Goal: Task Accomplishment & Management: Complete application form

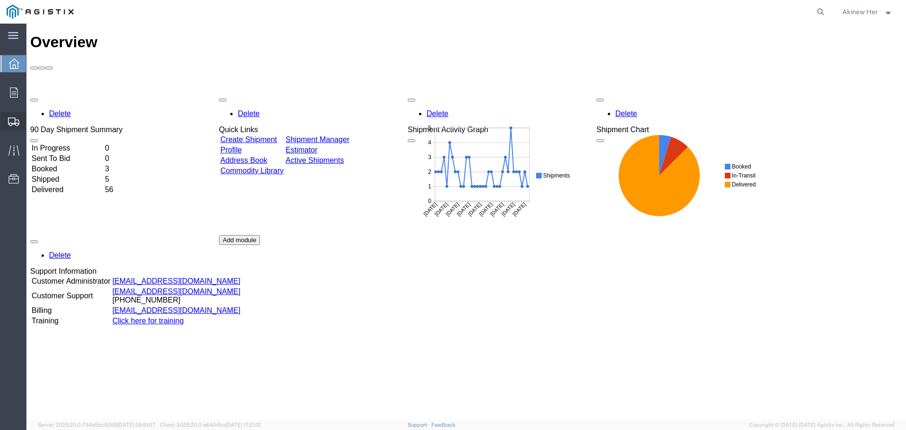
click at [0, 0] on span "Create Shipment" at bounding box center [0, 0] width 0 height 0
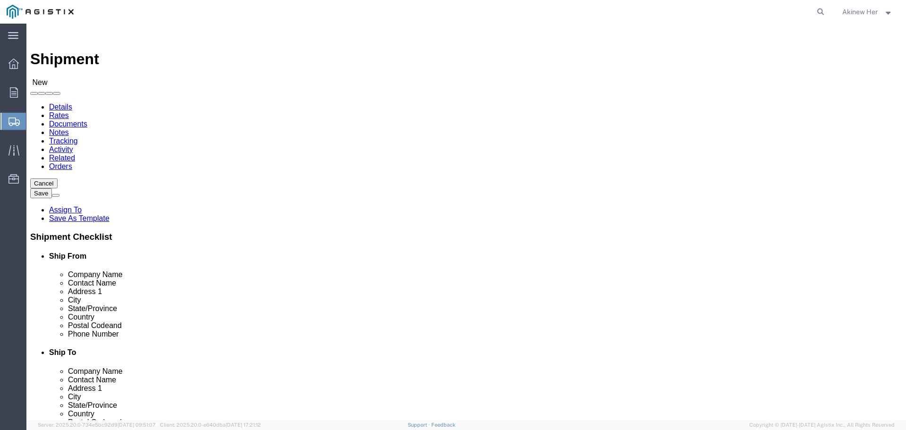
select select
click select "Select Graybar Electric Company Inc PG&E"
select select "9596"
click select "Select Graybar Electric Company Inc PG&E"
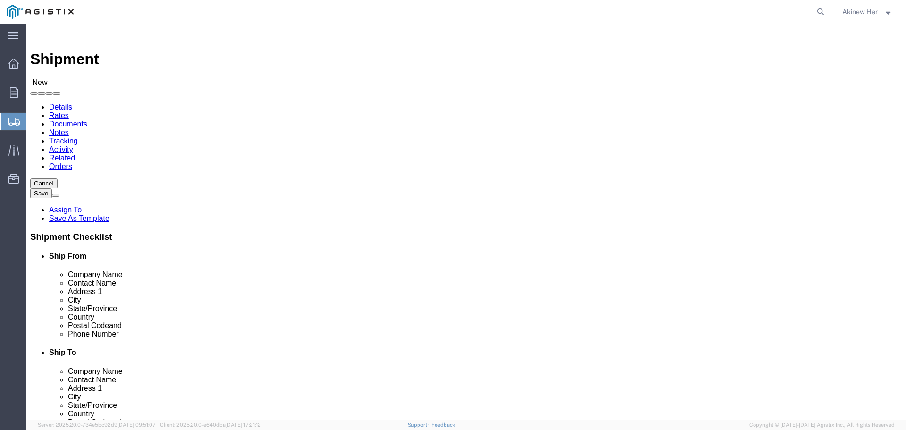
select select
click select "Select"
select select "23082"
click select "Select All Others [GEOGRAPHIC_DATA] [GEOGRAPHIC_DATA] [GEOGRAPHIC_DATA] [GEOGRA…"
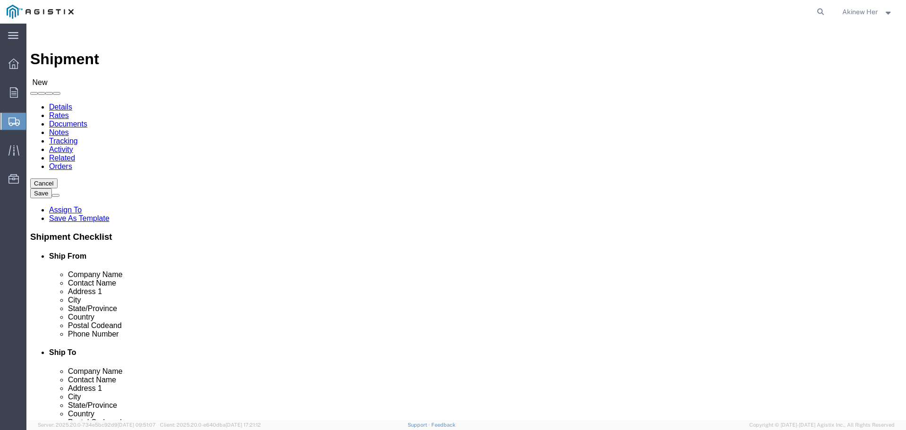
select select "MYPROFILE"
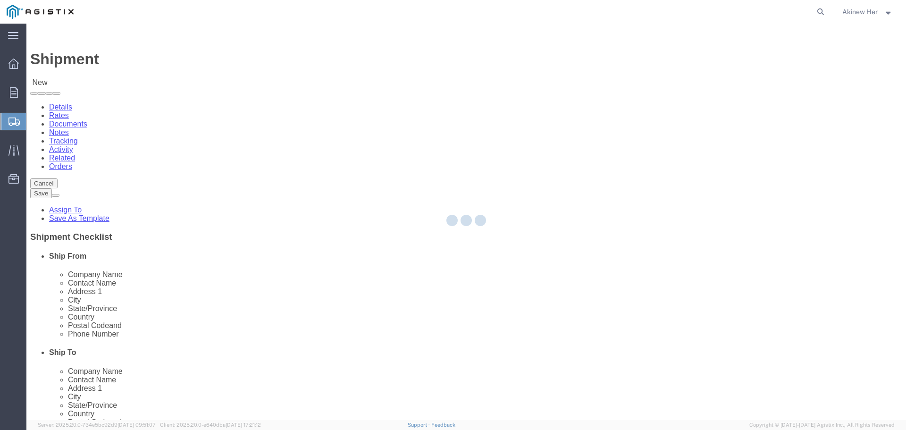
select select "CA"
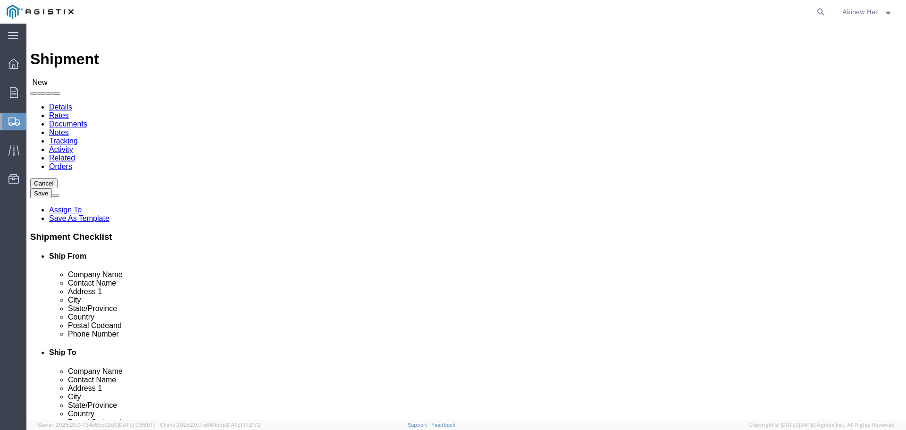
click input "text"
type input "PG&E"
type input "[PERSON_NAME]"
type input "[STREET_ADDRESS]"
type input "[GEOGRAPHIC_DATA]"
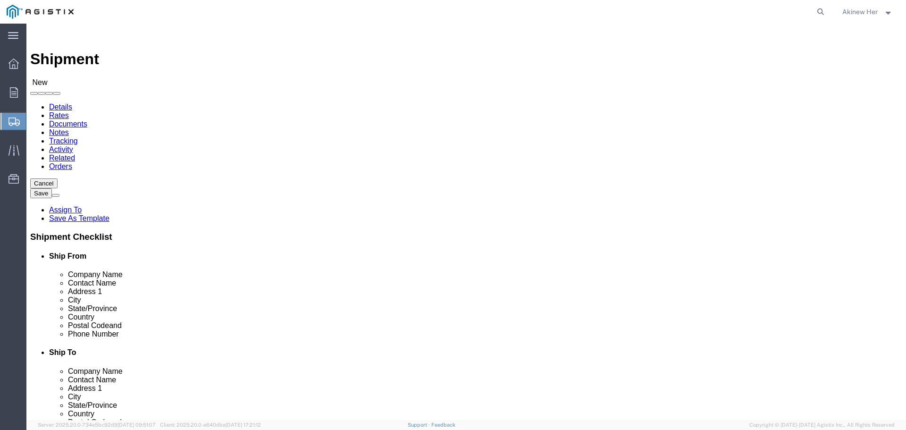
type input "C"
type input "CA"
type input "CAL"
type input "95692"
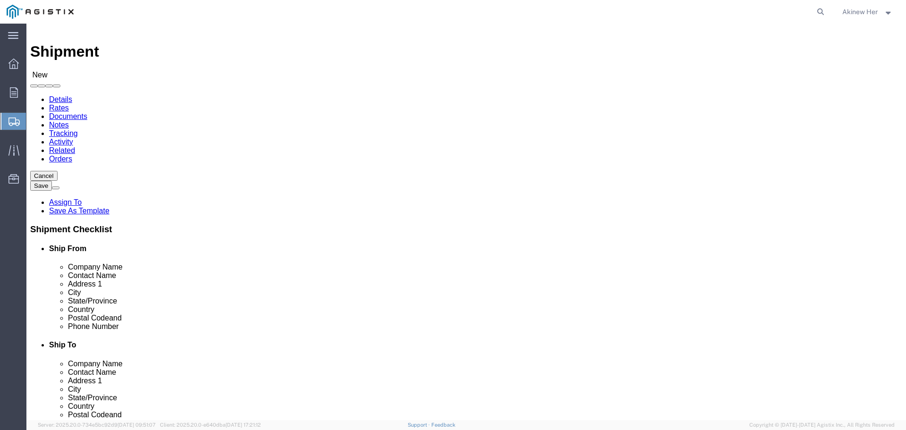
type input "18007435000"
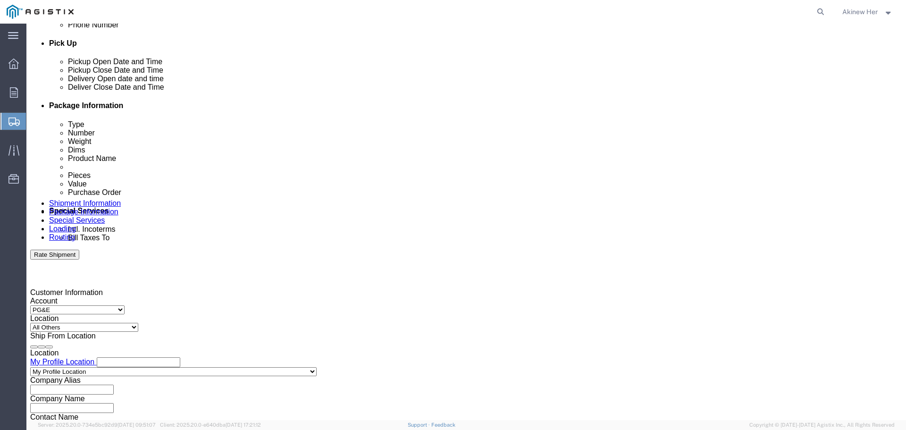
scroll to position [500, 0]
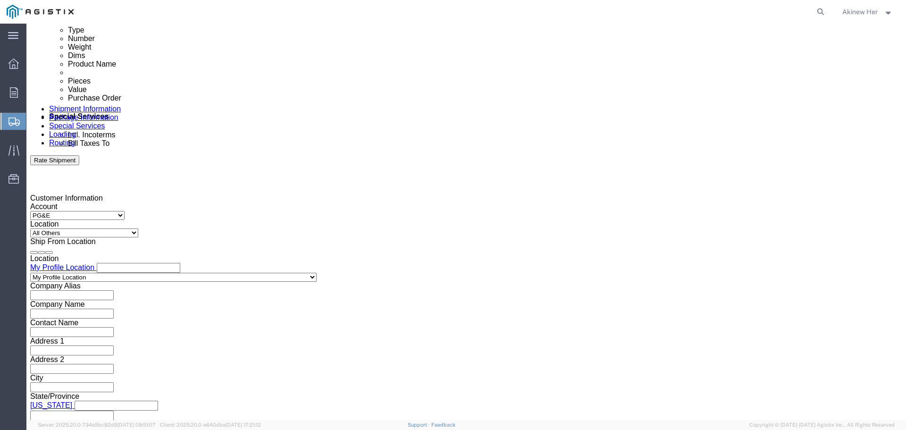
click div "[DATE] 3:00 PM"
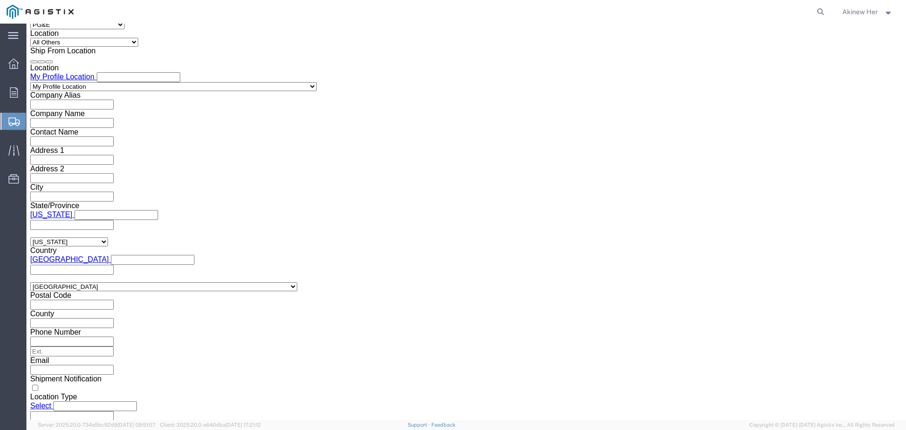
type input "3:30 PM"
click button "Apply"
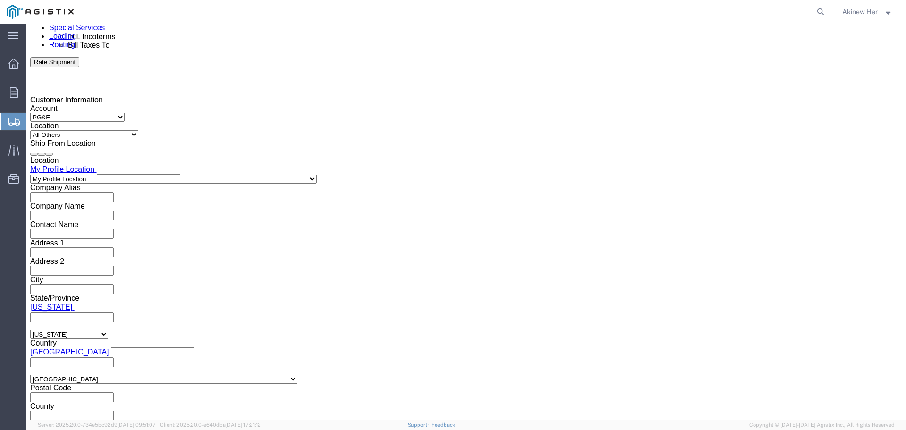
scroll to position [596, 0]
drag, startPoint x: 259, startPoint y: 170, endPoint x: 276, endPoint y: 172, distance: 16.1
click div "[DATE] 4:00 PM"
type input "6:00 PM"
click button "Apply"
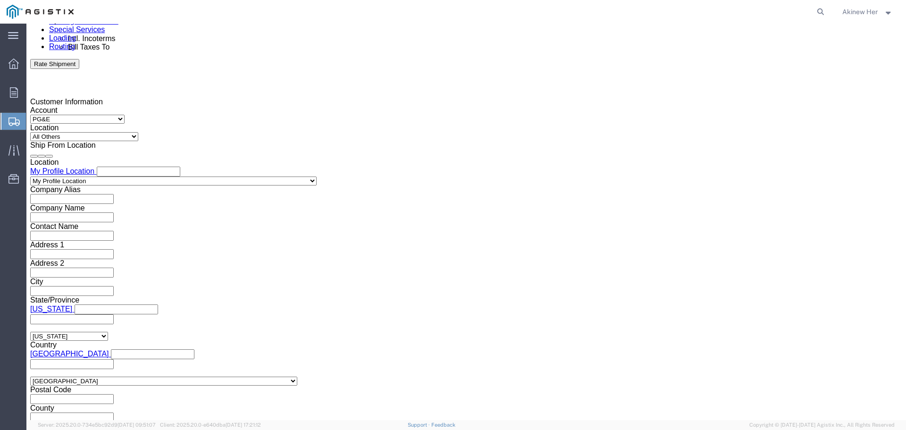
click div
click input "7:00 PM"
type input "9:00 AM"
click button "Apply"
click div "Delivery Start Date Delivery Start Time Deliver Open Date and Time [DATE] 9:00 …"
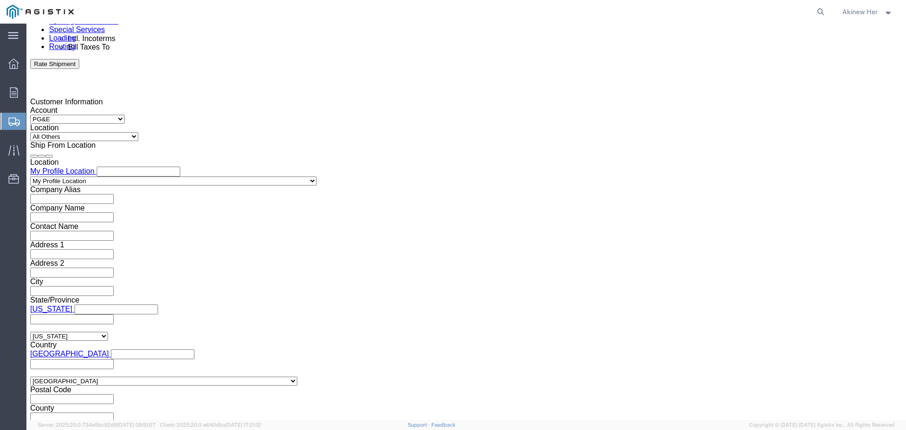
click div
type input "1:00 PM"
click button "Apply"
click input "text"
type input "2701200081"
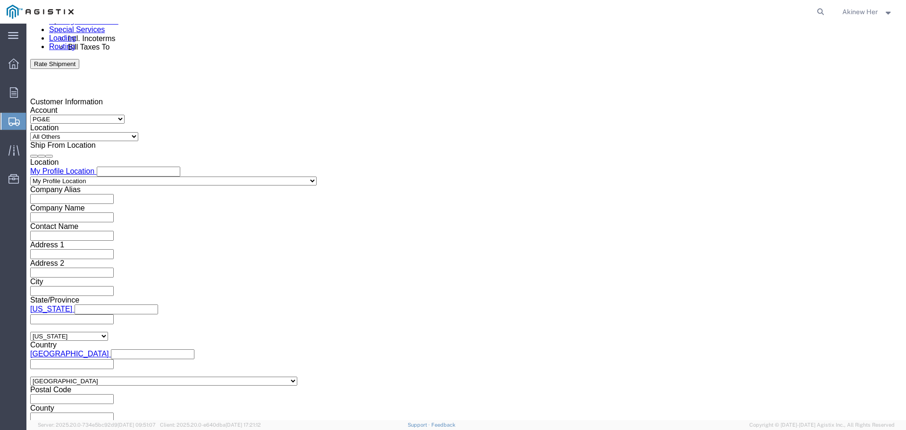
select select "DELNUM"
type input "8001301908"
click select "Select Air Less than Truckload Multi-Leg Ocean Freight Rail Small Parcel Truckl…"
select select "LTL"
click select "Select Air Less than Truckload Multi-Leg Ocean Freight Rail Small Parcel Truckl…"
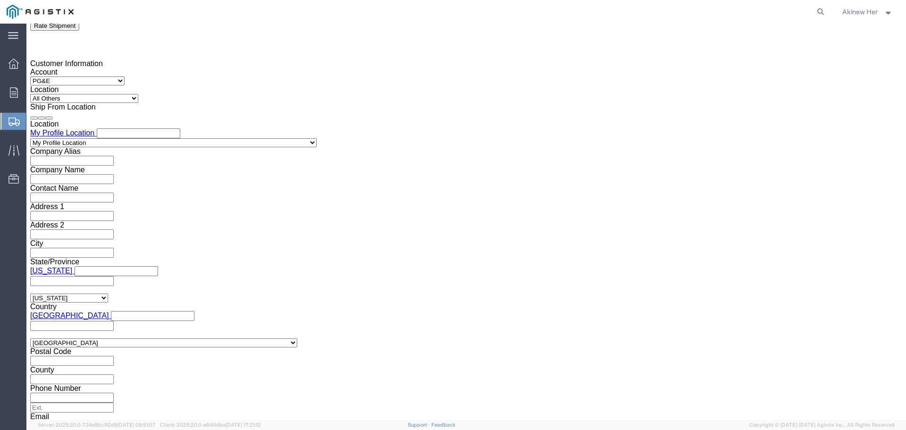
scroll to position [691, 0]
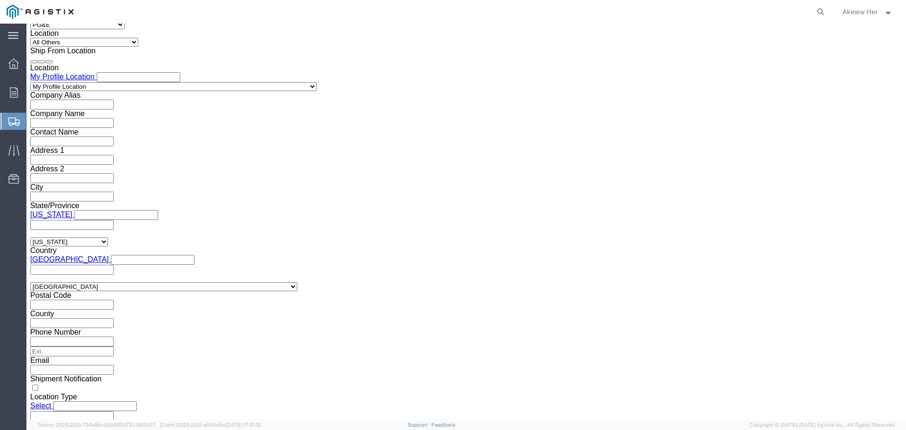
click select "Select Straight Truck"
select select "STTR"
click select "Select Straight Truck"
click button "Continue"
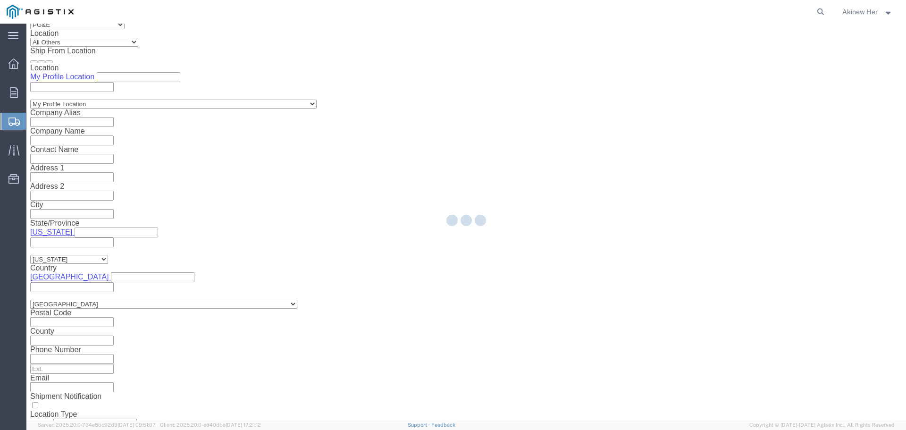
select select "21150"
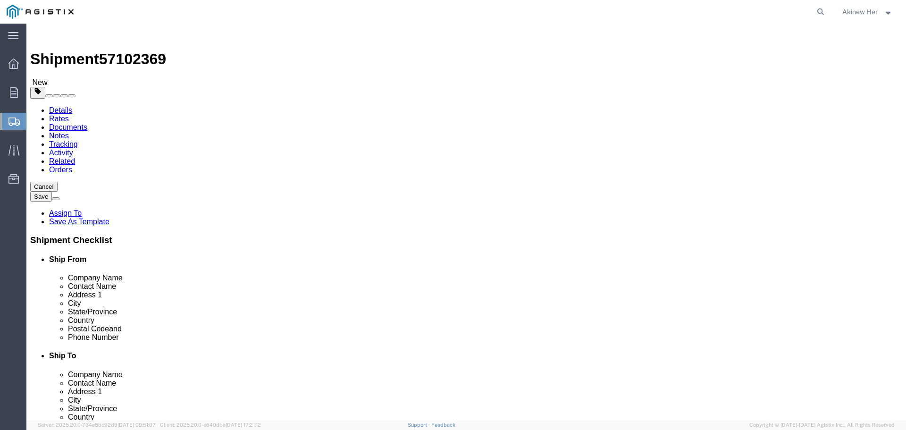
click select "Select Bulk Bundle(s) Cardboard Box(es) Carton(s) Crate(s) Drum(s) (Fiberboard)…"
select select "NKCR"
click select "Select Bulk Bundle(s) Cardboard Box(es) Carton(s) Crate(s) Drum(s) (Fiberboard)…"
click input "text"
type input "253"
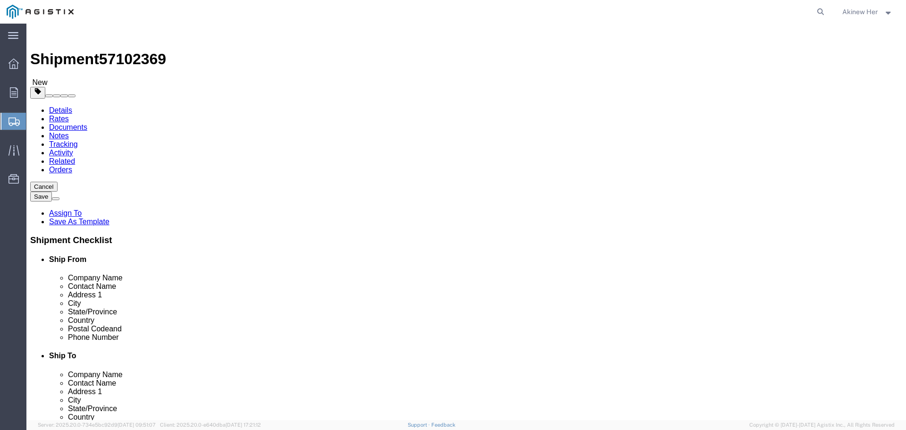
type input "3"
type input "5"
type input "100"
click link "Add Content"
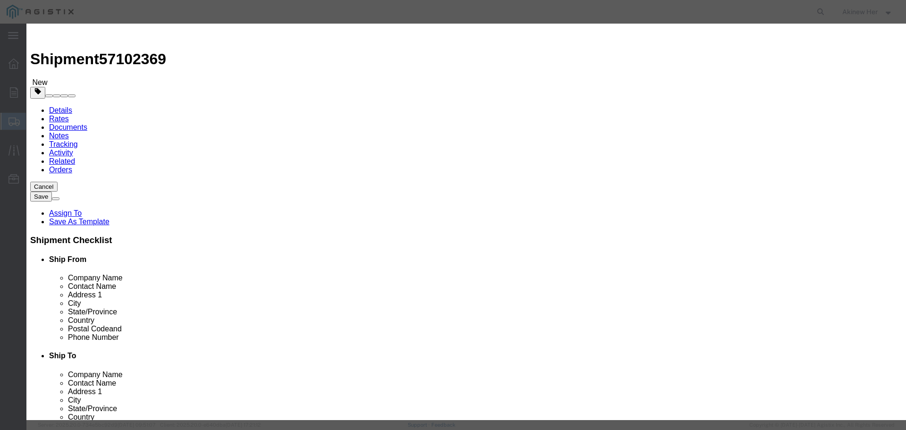
click input "text"
type input "P2252-80"
click input "0"
type input "1"
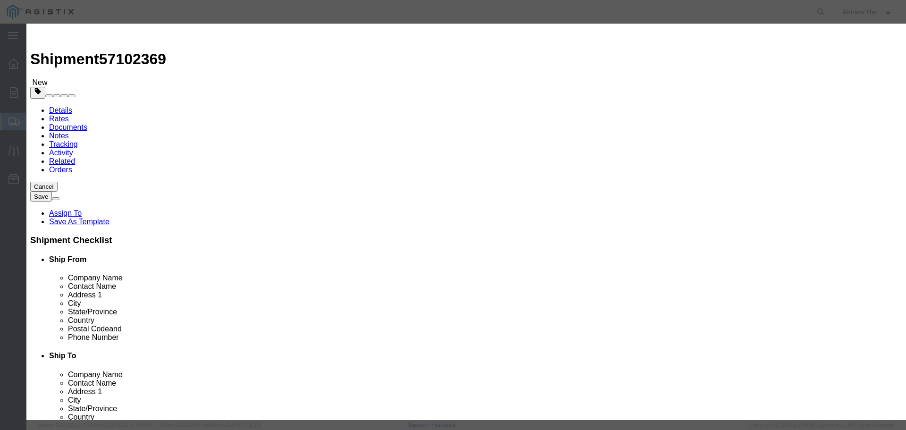
click input "text"
type input "549.11"
select select "USD"
select select "70"
drag, startPoint x: 661, startPoint y: 344, endPoint x: 636, endPoint y: 321, distance: 34.1
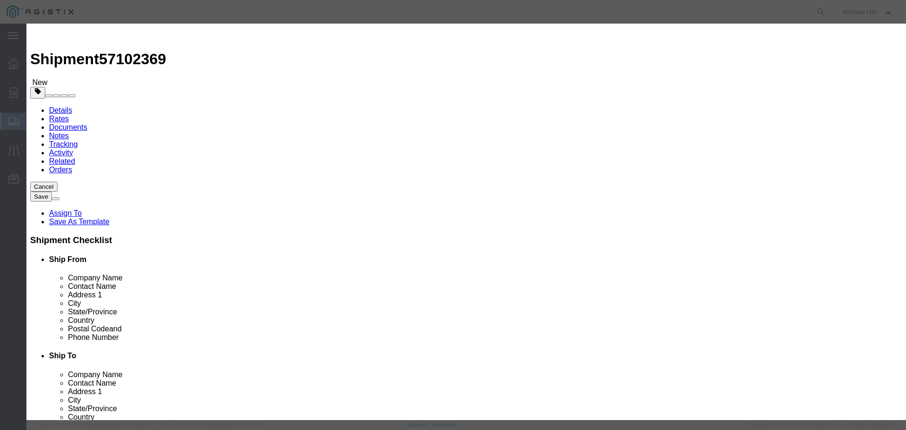
click button "Save & Close"
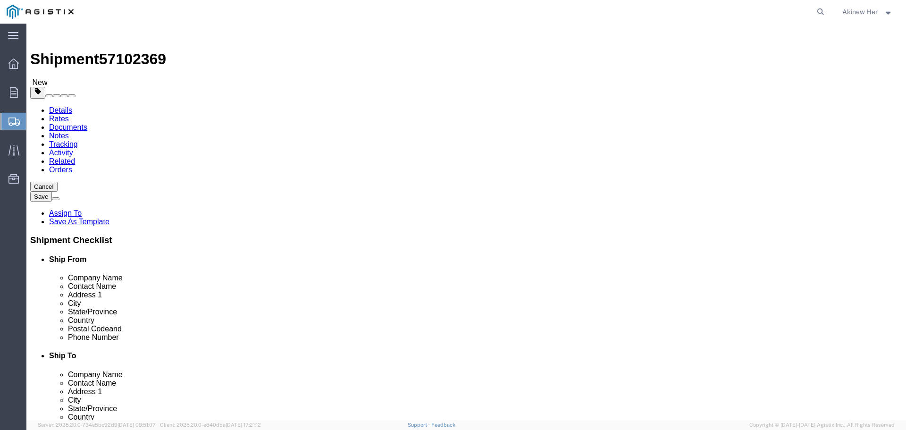
click link "Add Package"
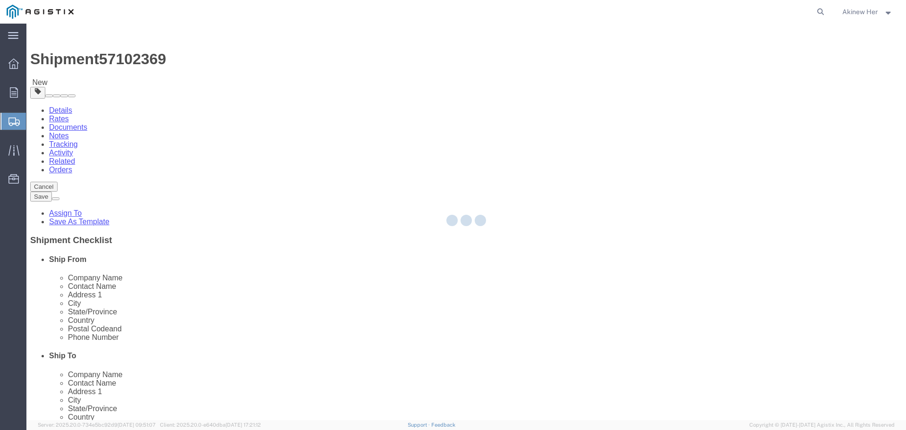
select select "NKCR"
select select "CBOX"
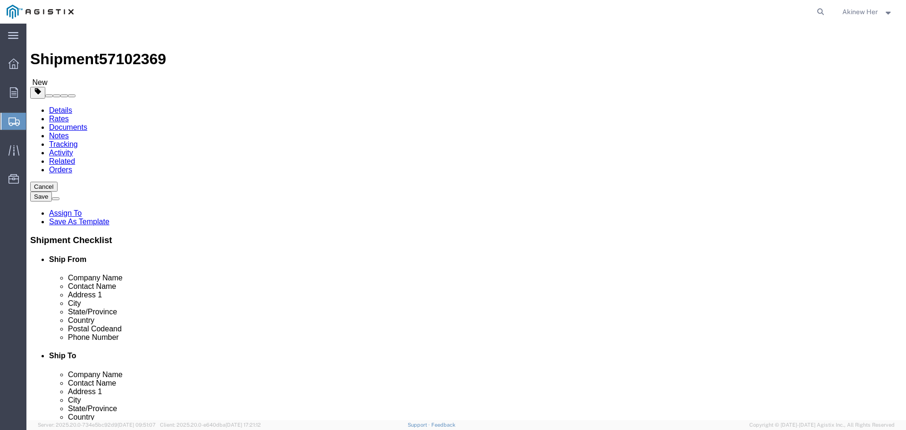
click select "Select Bulk Bundle(s) Cardboard Box(es) Carton(s) Crate(s) Drum(s) (Fiberboard)…"
click link "Add Content"
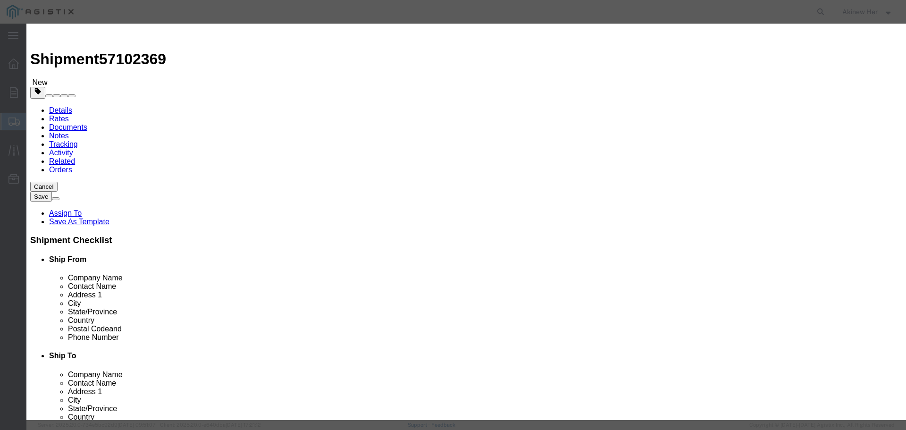
click input "text"
type input "11275-012"
type input "1"
select select "USD"
click input "text"
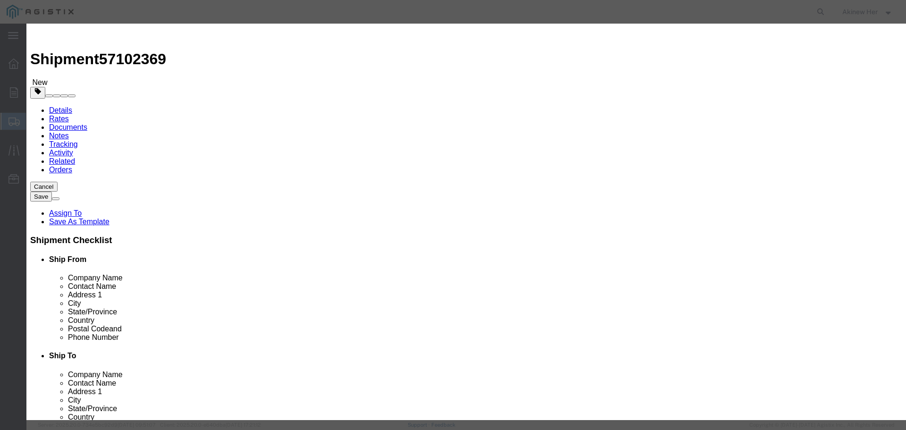
type input "159.27"
select select "70"
click button "Save & Close"
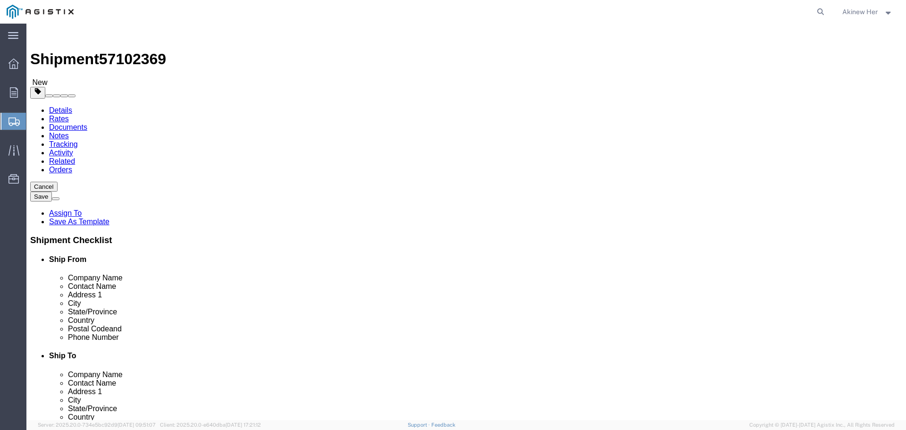
click select "Select Bulk Bundle(s) Cardboard Box(es) Carton(s) Crate(s) Drum(s) (Fiberboard)…"
click input "text"
type input "120"
type input "13"
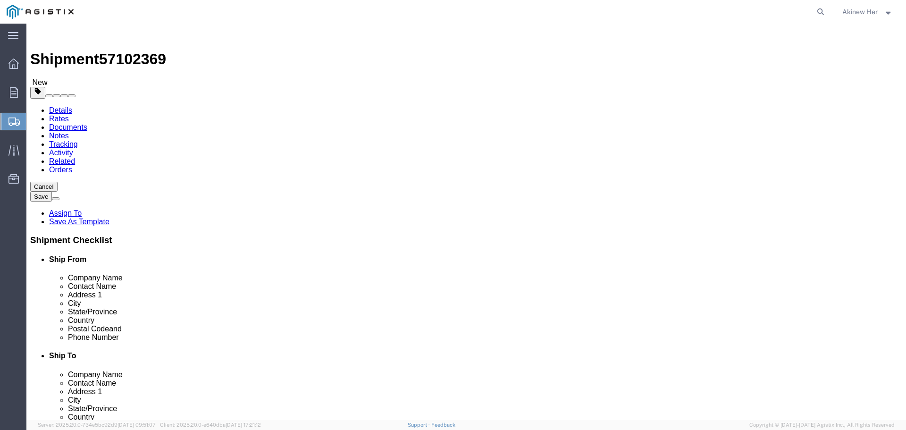
type input "2"
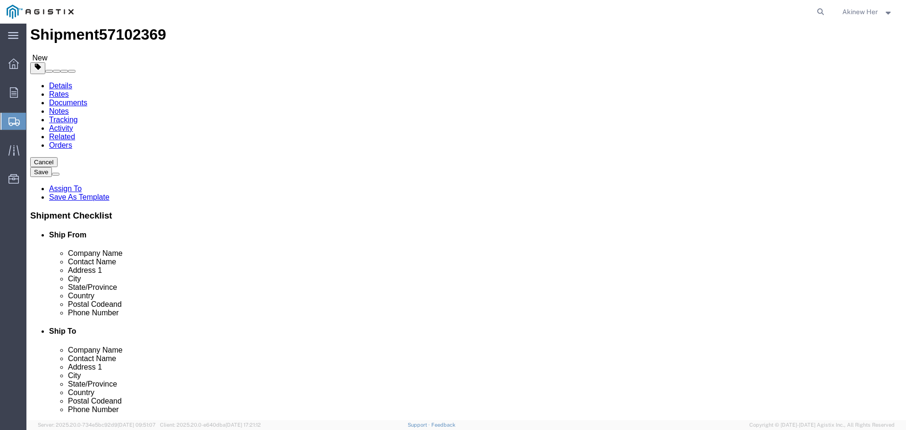
scroll to position [83, 0]
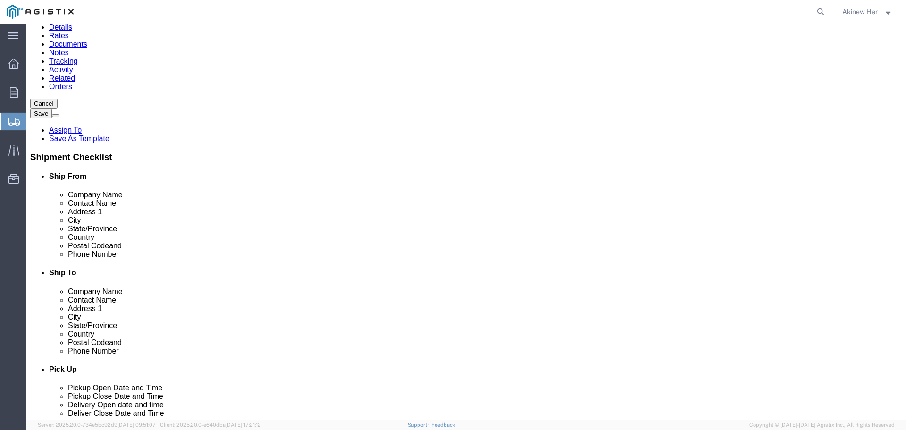
type input "25"
click button "Rate Shipment"
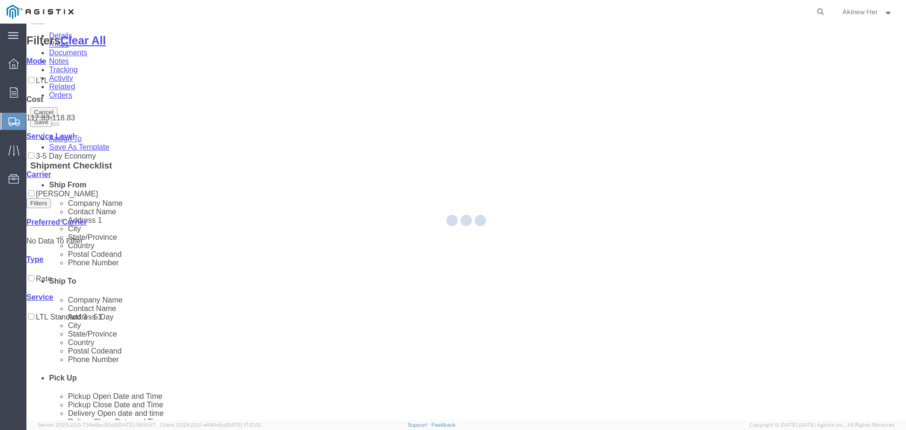
scroll to position [0, 0]
